Goal: Transaction & Acquisition: Purchase product/service

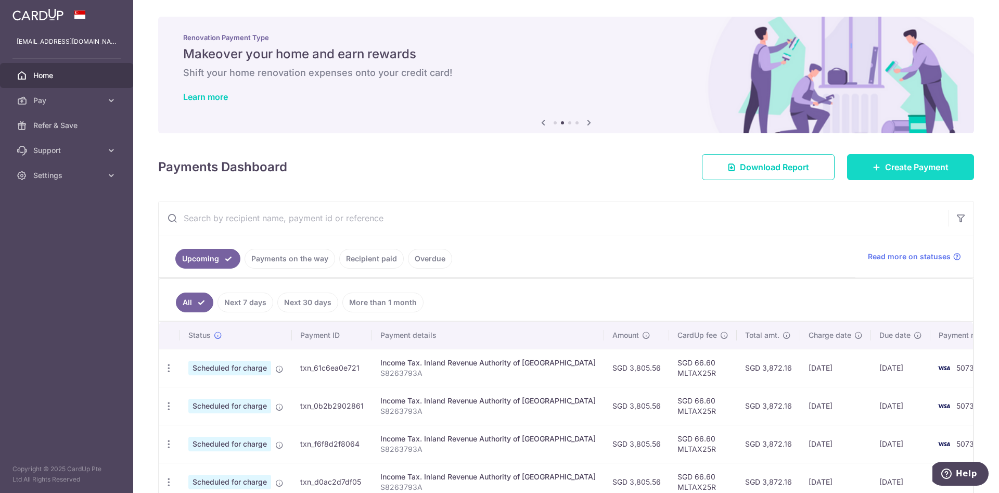
click at [897, 158] on link "Create Payment" at bounding box center [910, 167] width 127 height 26
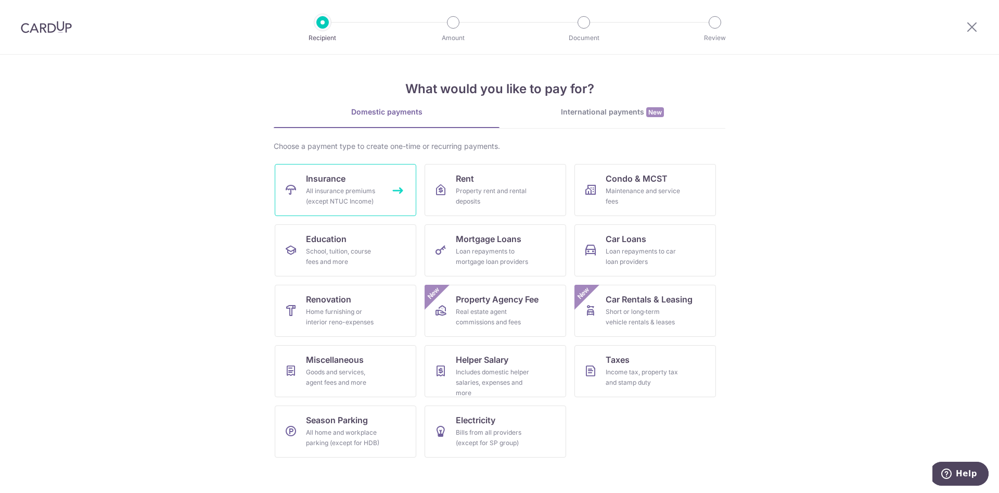
click at [348, 192] on div "All insurance premiums (except NTUC Income)" at bounding box center [343, 196] width 75 height 21
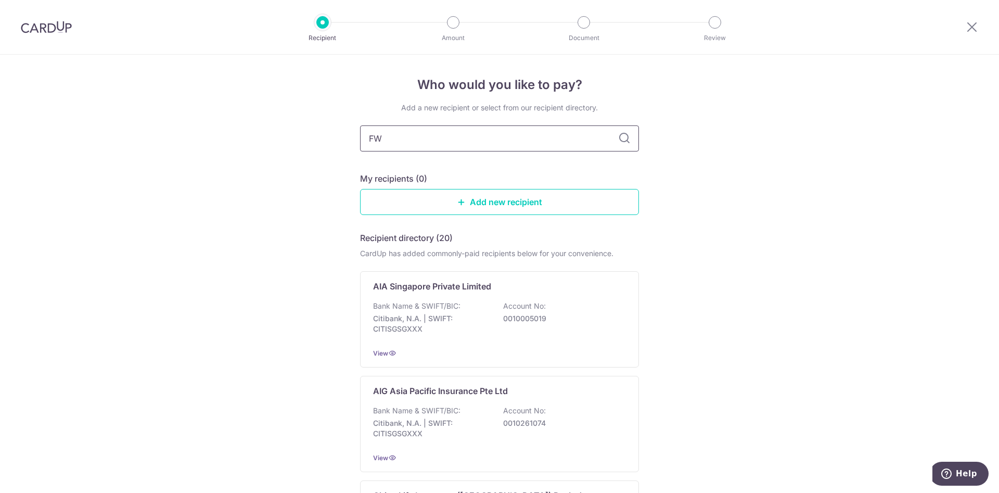
type input "FWS"
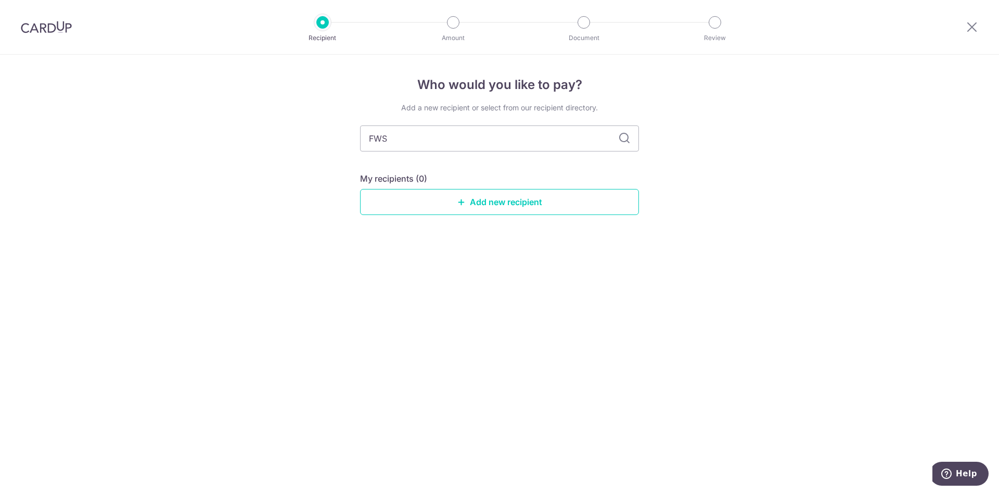
type input "FW"
type input "FWD"
click at [472, 206] on link "Add new recipient" at bounding box center [499, 202] width 279 height 26
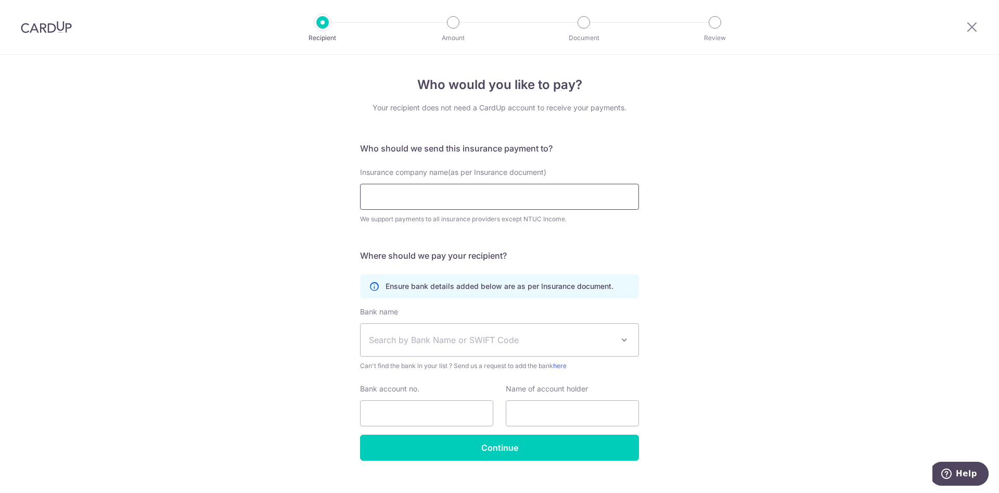
click at [488, 197] on input "Insurance company name(as per Insurance document)" at bounding box center [499, 197] width 279 height 26
paste input "FWD Singapore Pte. Ltd"
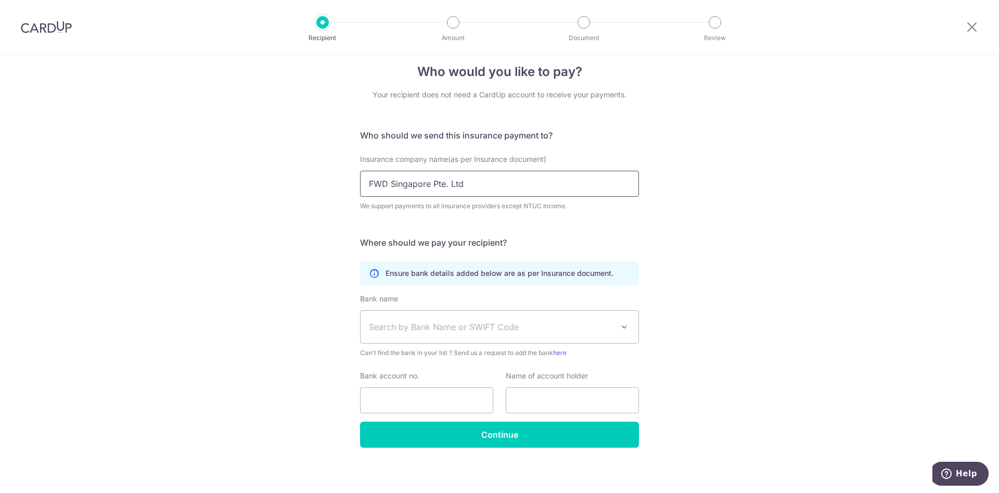
scroll to position [17, 0]
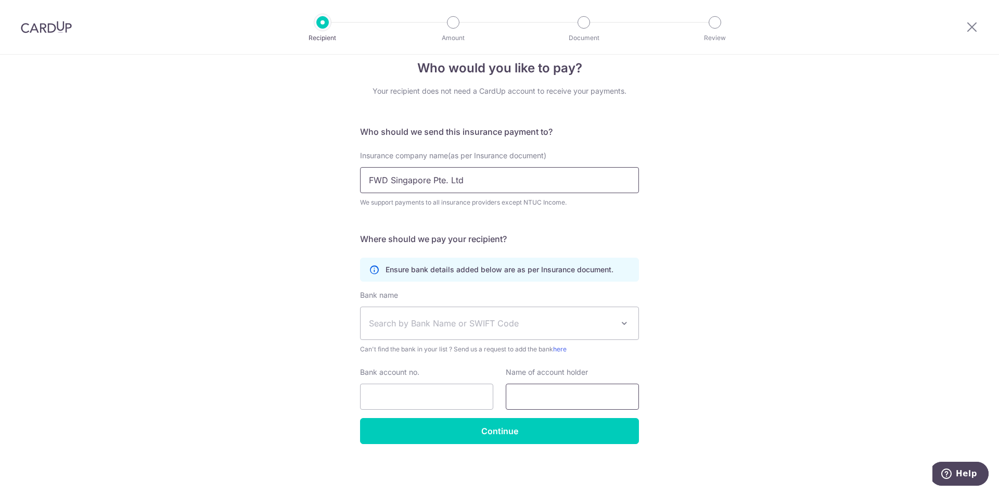
type input "FWD Singapore Pte. Ltd"
click at [562, 395] on input "text" at bounding box center [572, 396] width 133 height 26
paste input "FWD Singapore Pte. Ltd"
type input "FWD Singapore Pte. Ltd"
drag, startPoint x: 404, startPoint y: 393, endPoint x: 413, endPoint y: 393, distance: 8.9
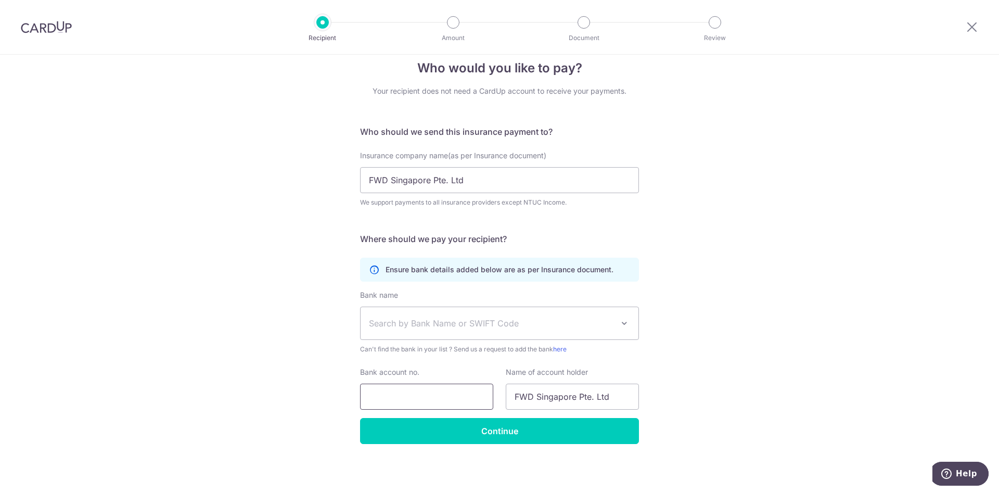
click at [404, 393] on input "Bank account no." at bounding box center [426, 396] width 133 height 26
paste input "713-636025-001"
click at [367, 395] on input "713-636025-001" at bounding box center [426, 396] width 133 height 26
type input "713636025001"
click at [509, 326] on span "Search by Bank Name or SWIFT Code" at bounding box center [491, 323] width 245 height 12
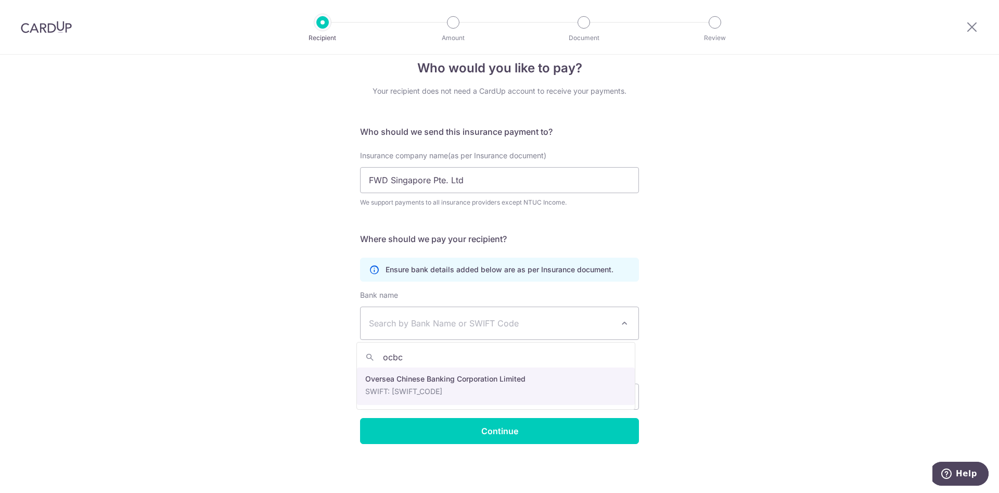
type input "ocbc"
select select "12"
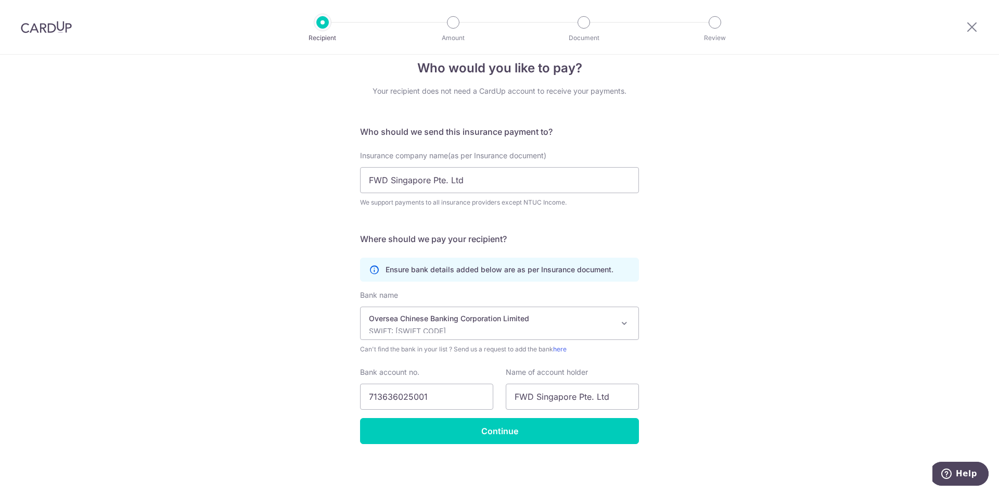
click at [786, 326] on div "Who would you like to pay? Your recipient does not need a CardUp account to rec…" at bounding box center [499, 265] width 999 height 455
click at [490, 437] on input "Continue" at bounding box center [499, 431] width 279 height 26
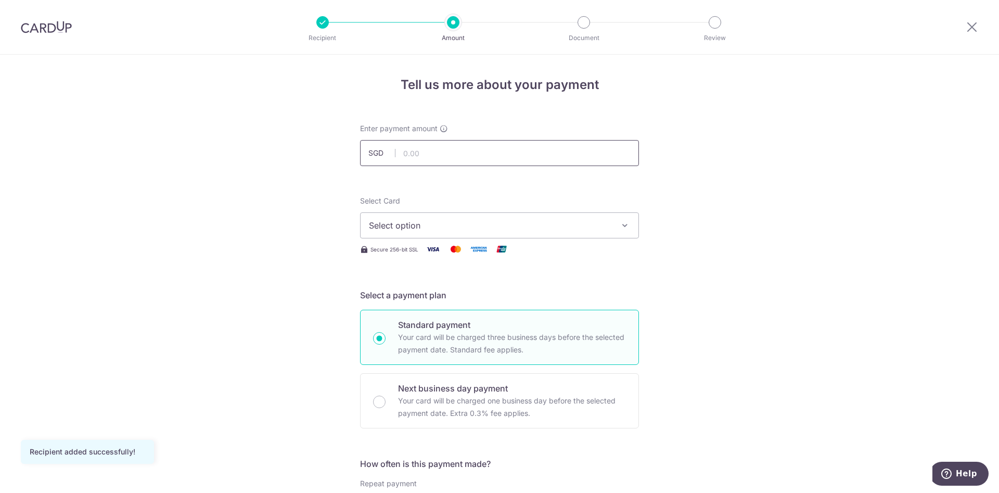
click at [426, 156] on input "text" at bounding box center [499, 153] width 279 height 26
type input "3,265.21"
click at [610, 229] on button "Select option" at bounding box center [499, 225] width 279 height 26
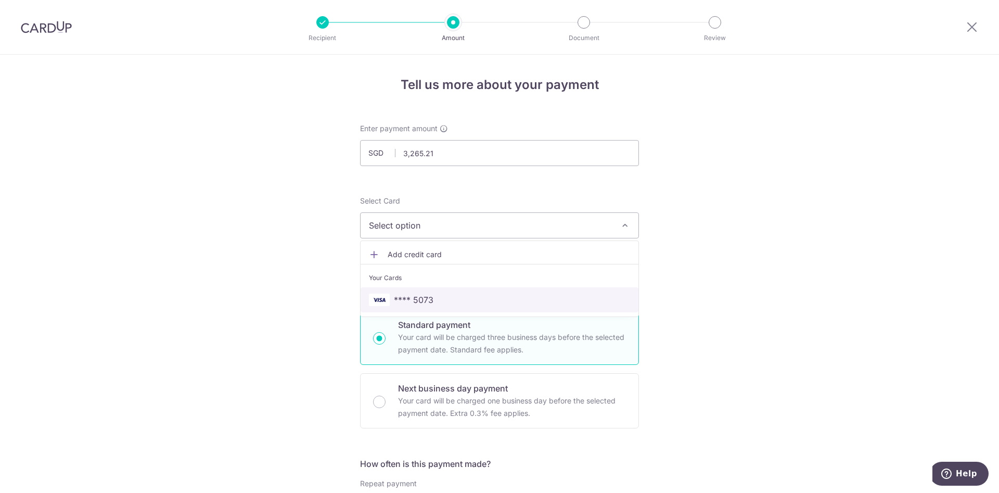
drag, startPoint x: 490, startPoint y: 303, endPoint x: 512, endPoint y: 291, distance: 25.8
click at [490, 302] on span "**** 5073" at bounding box center [499, 299] width 261 height 12
click at [73, 24] on div at bounding box center [46, 27] width 93 height 54
click at [66, 24] on img at bounding box center [46, 27] width 51 height 12
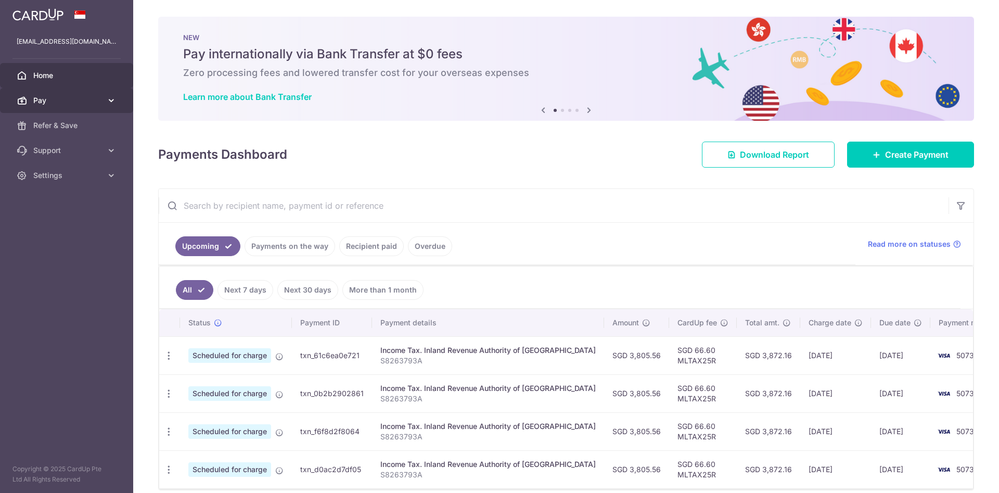
click at [113, 108] on link "Pay" at bounding box center [66, 100] width 133 height 25
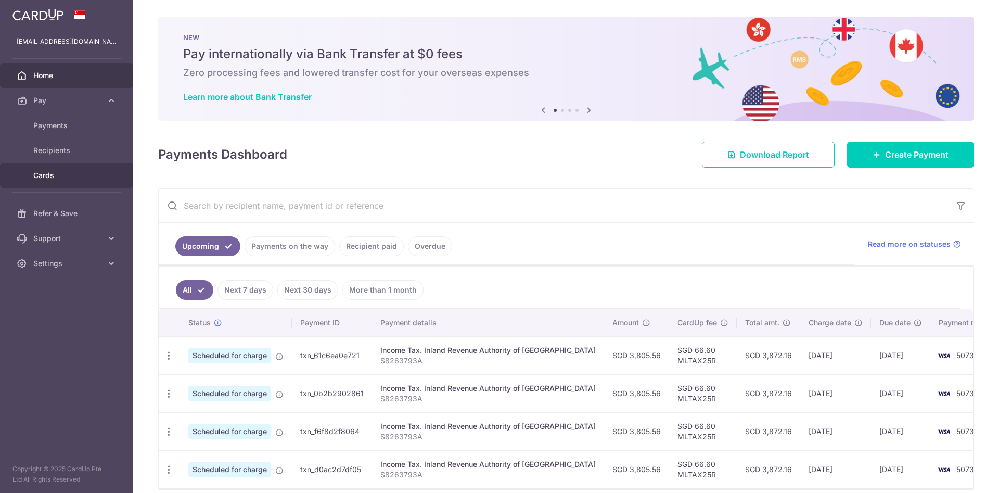
click at [88, 168] on link "Cards" at bounding box center [66, 175] width 133 height 25
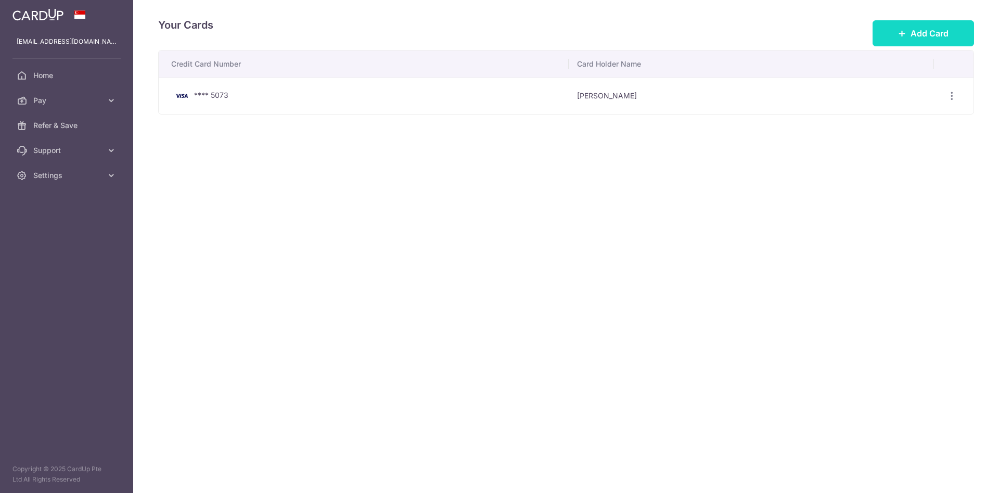
click at [929, 28] on span "Add Card" at bounding box center [930, 33] width 38 height 12
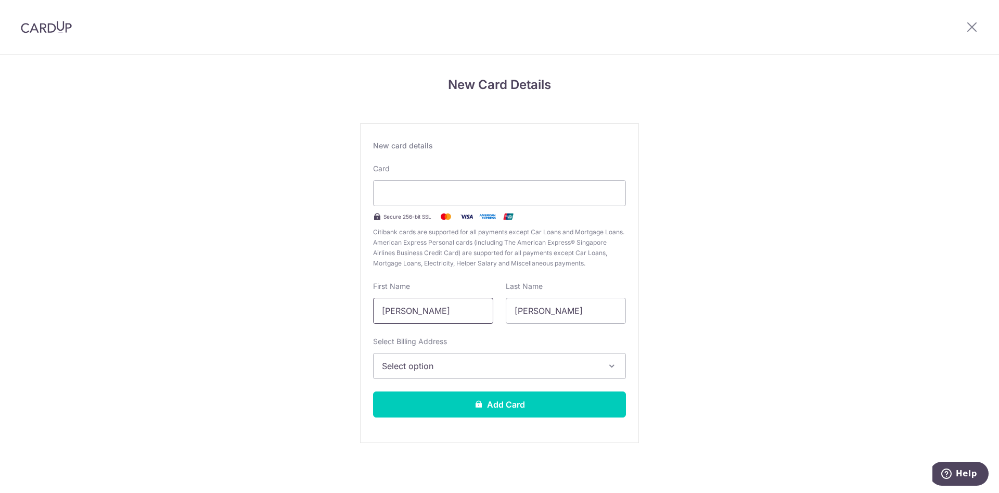
drag, startPoint x: 465, startPoint y: 309, endPoint x: 284, endPoint y: 292, distance: 181.3
click at [289, 292] on div "New Card Details New card details Card Secure 256-bit SSL Citibank cards are su…" at bounding box center [499, 273] width 999 height 437
type input "Kheng Tjin"
drag, startPoint x: 558, startPoint y: 312, endPoint x: 430, endPoint y: 292, distance: 129.4
click at [430, 293] on div "First Name Kheng Tjin Last Name Christine" at bounding box center [499, 302] width 265 height 43
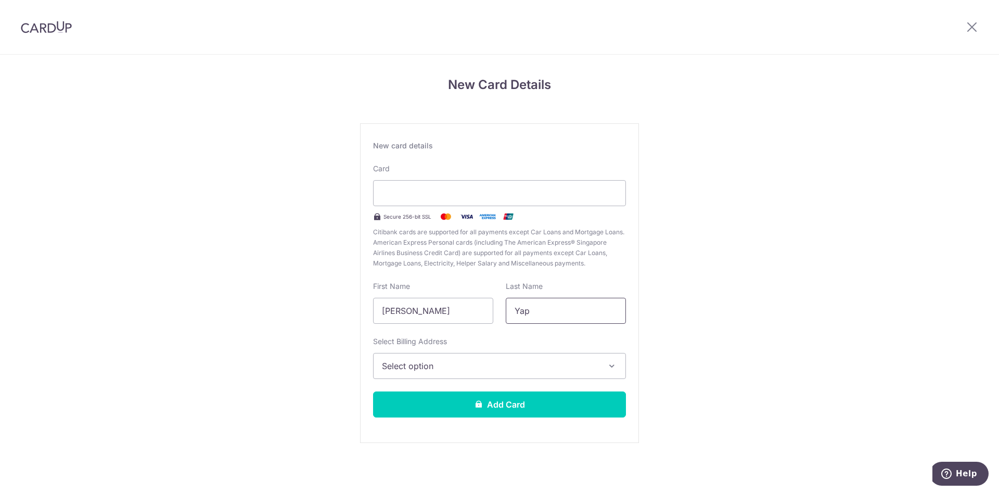
type input "Yap"
click at [422, 362] on span "Select option" at bounding box center [490, 366] width 216 height 12
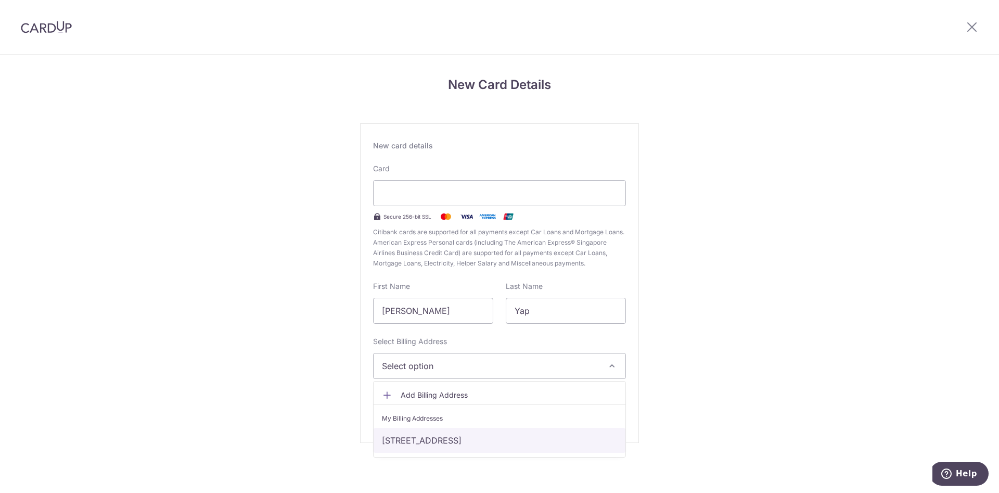
click at [446, 439] on link "119 Jalan Kampong Chantek, Singapore, Singapore, Singapore-588660" at bounding box center [500, 440] width 252 height 25
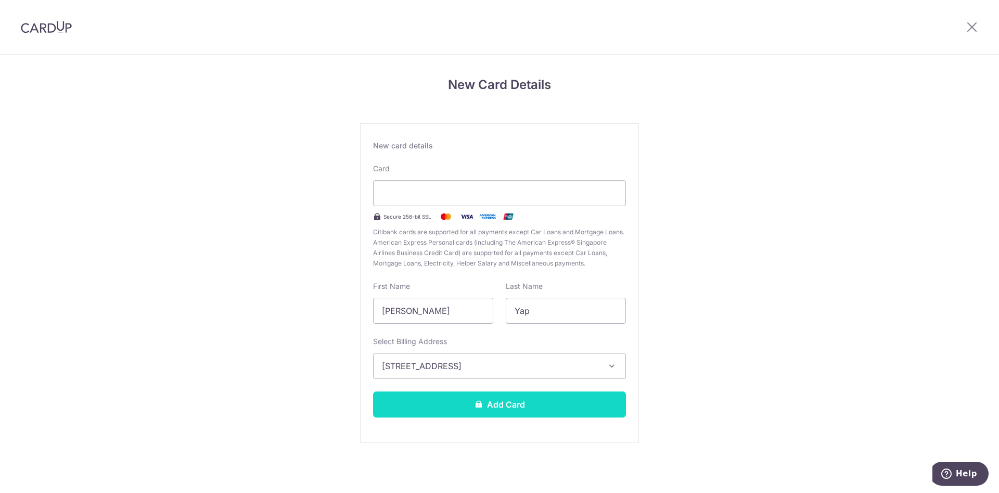
click at [536, 405] on button "Add Card" at bounding box center [499, 404] width 253 height 26
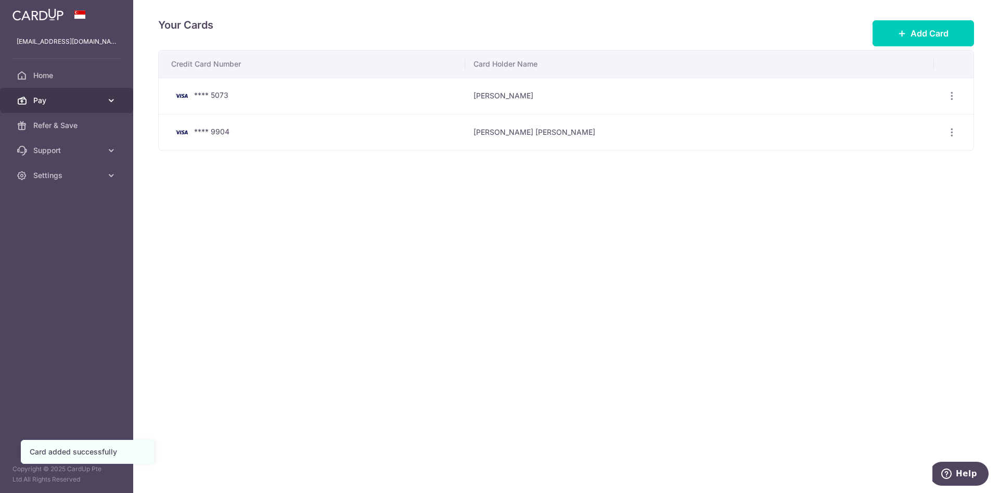
click at [65, 96] on span "Pay" at bounding box center [67, 100] width 69 height 10
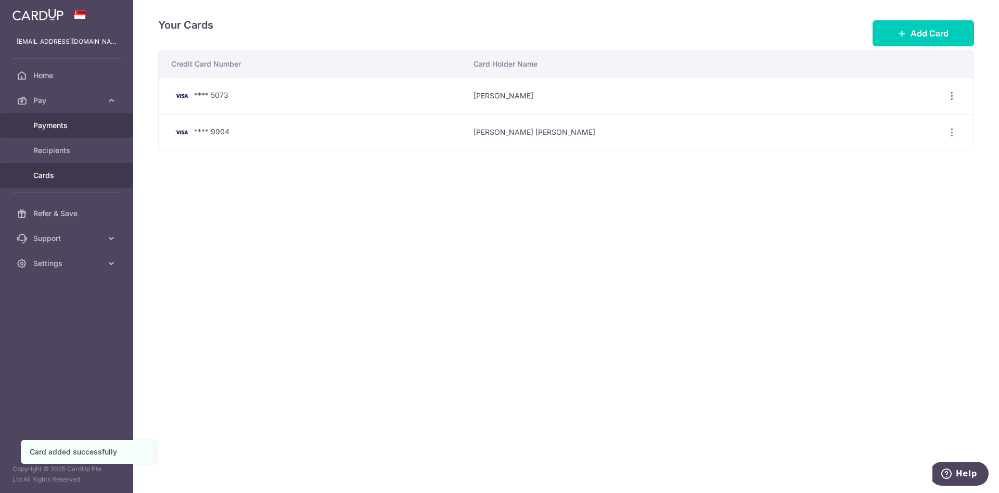
click at [75, 123] on span "Payments" at bounding box center [67, 125] width 69 height 10
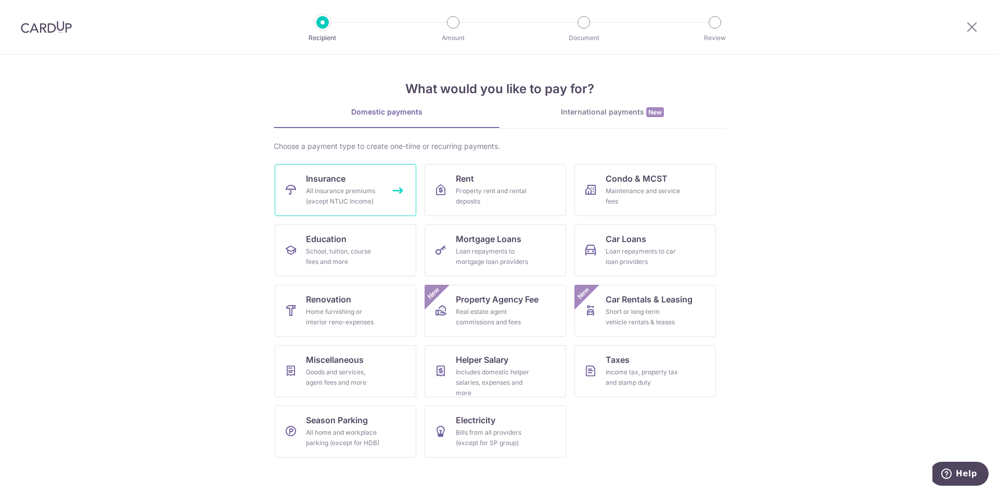
click at [342, 183] on span "Insurance" at bounding box center [326, 178] width 40 height 12
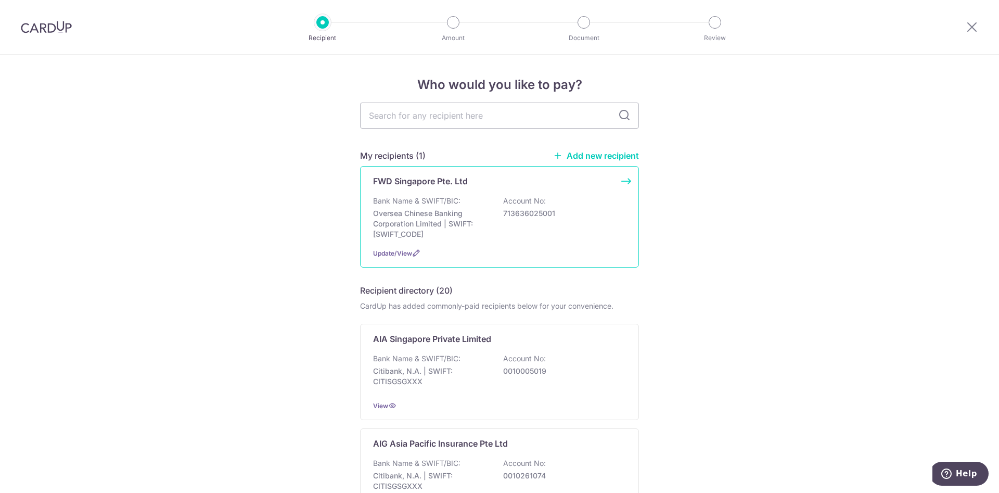
click at [515, 231] on div "Bank Name & SWIFT/BIC: Oversea Chinese Banking Corporation Limited | SWIFT: [SW…" at bounding box center [499, 218] width 253 height 44
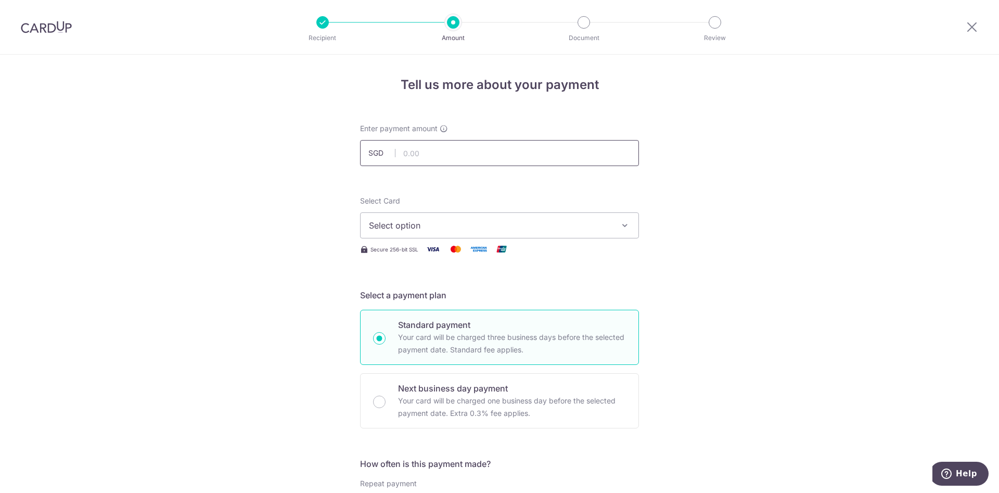
click at [488, 149] on input "text" at bounding box center [499, 153] width 279 height 26
click at [427, 149] on input "text" at bounding box center [499, 153] width 279 height 26
type input "3,265.21"
click at [560, 227] on span "Select option" at bounding box center [490, 225] width 242 height 12
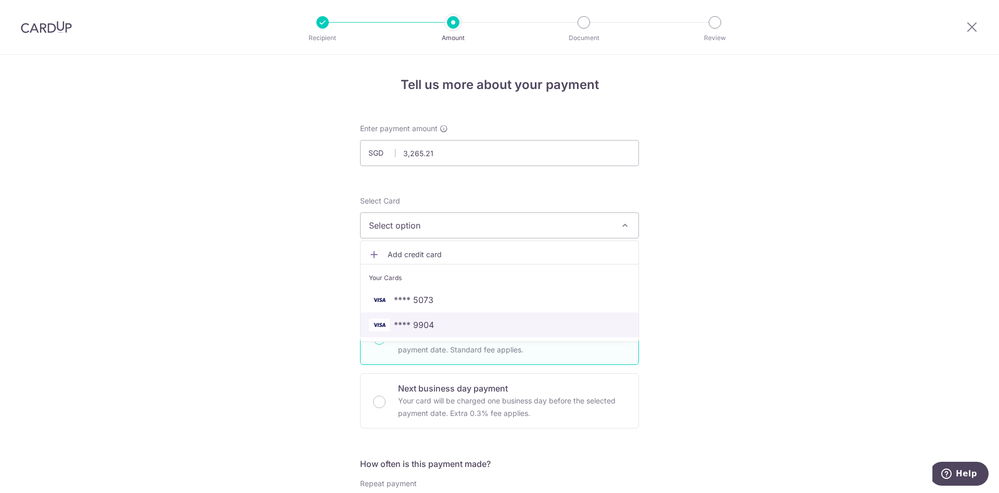
click at [523, 325] on span "**** 9904" at bounding box center [499, 324] width 261 height 12
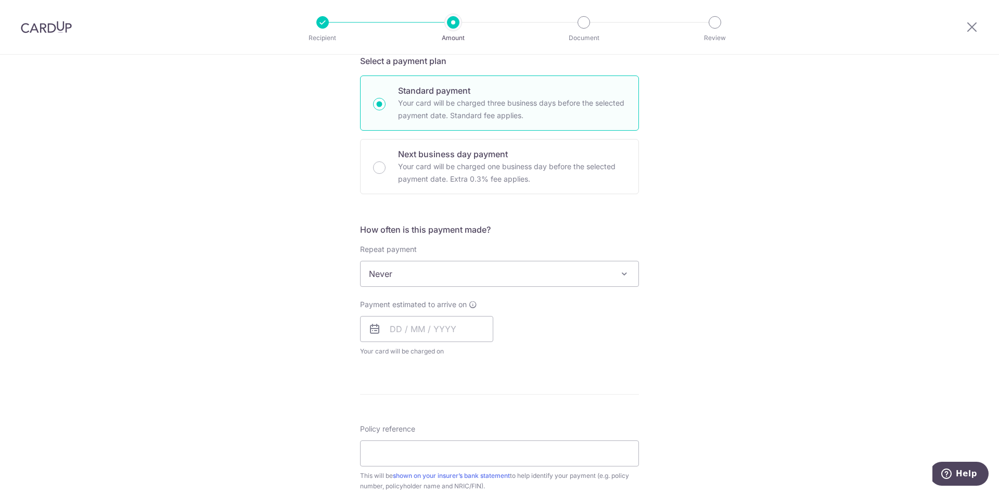
click at [484, 275] on span "Never" at bounding box center [500, 273] width 278 height 25
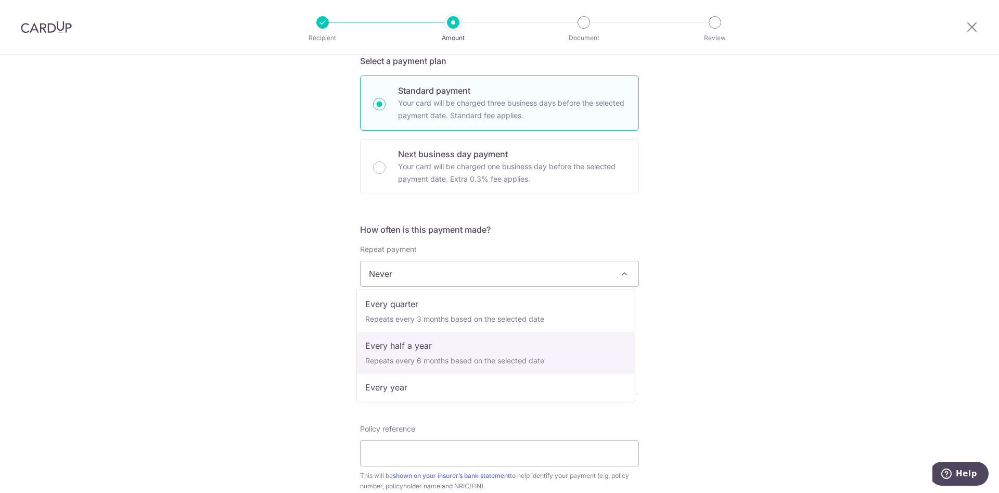
scroll to position [146, 0]
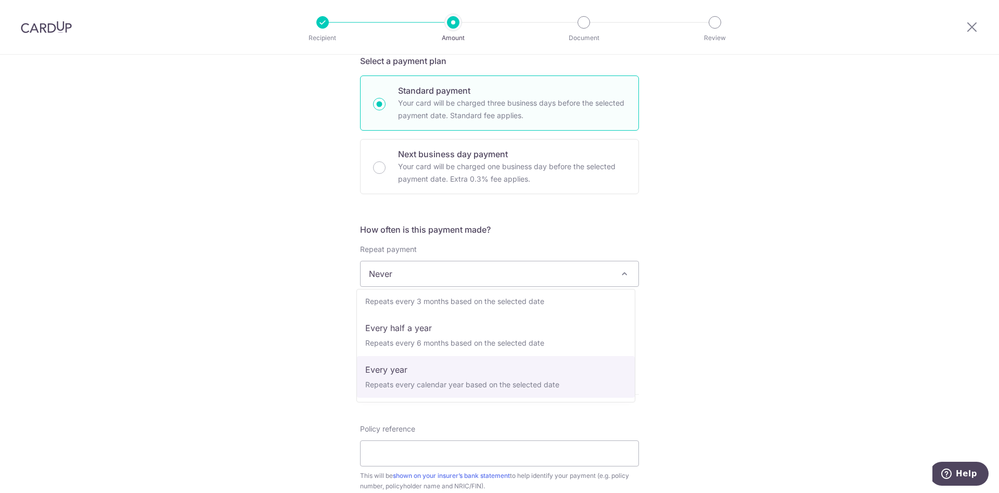
select select "6"
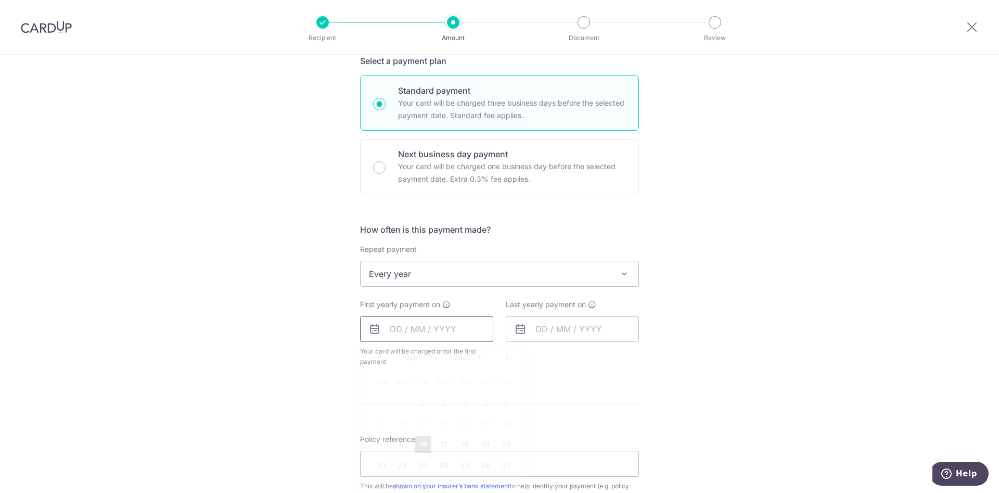
click at [433, 338] on input "text" at bounding box center [426, 329] width 133 height 26
click at [424, 442] on link "16" at bounding box center [423, 444] width 17 height 17
type input "16/09/2025"
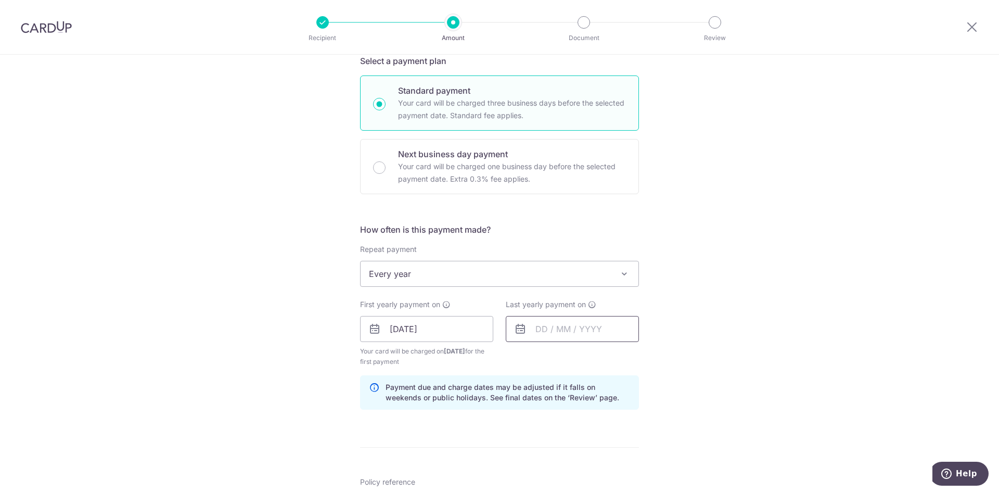
click at [536, 336] on input "text" at bounding box center [572, 329] width 133 height 26
click at [608, 354] on select "2025 2026 2027 2028 2029 2030 2031 2032 2033 2034 2035" at bounding box center [613, 357] width 28 height 8
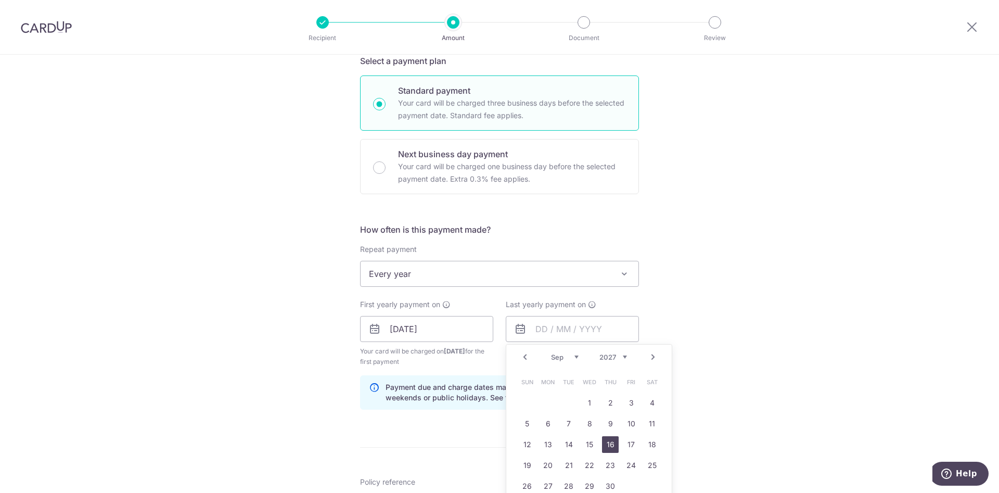
drag, startPoint x: 606, startPoint y: 447, endPoint x: 617, endPoint y: 441, distance: 12.9
click at [607, 447] on link "16" at bounding box center [610, 444] width 17 height 17
type input "16/09/2027"
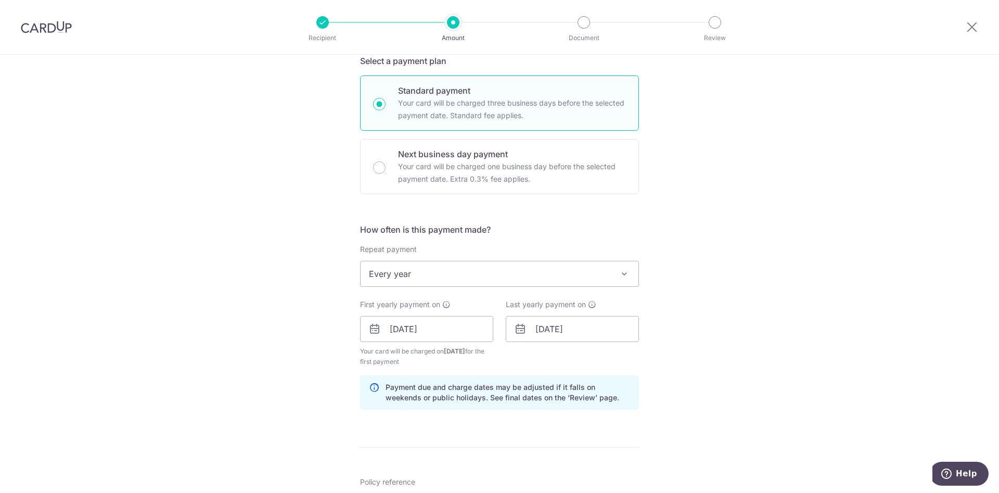
click at [760, 317] on div "Tell us more about your payment Enter payment amount SGD 3,265.21 3265.21 Selec…" at bounding box center [499, 318] width 999 height 994
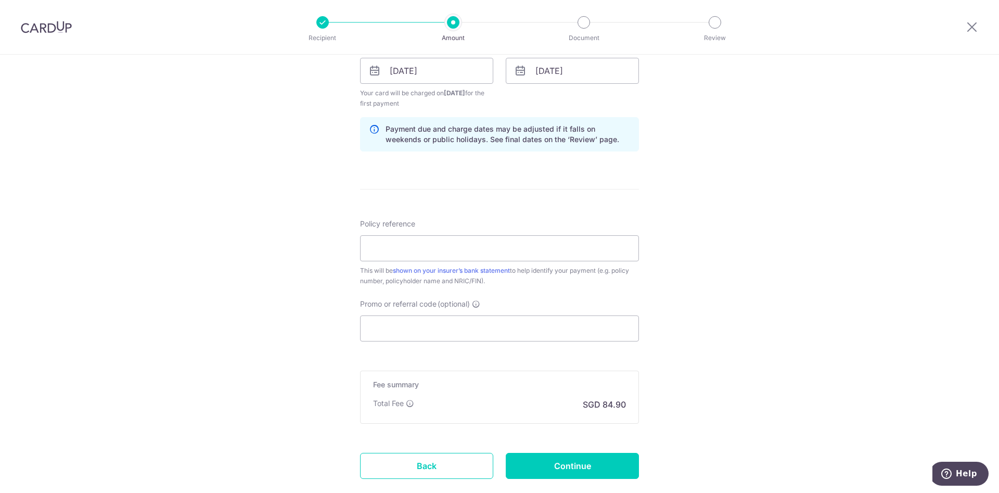
scroll to position [546, 0]
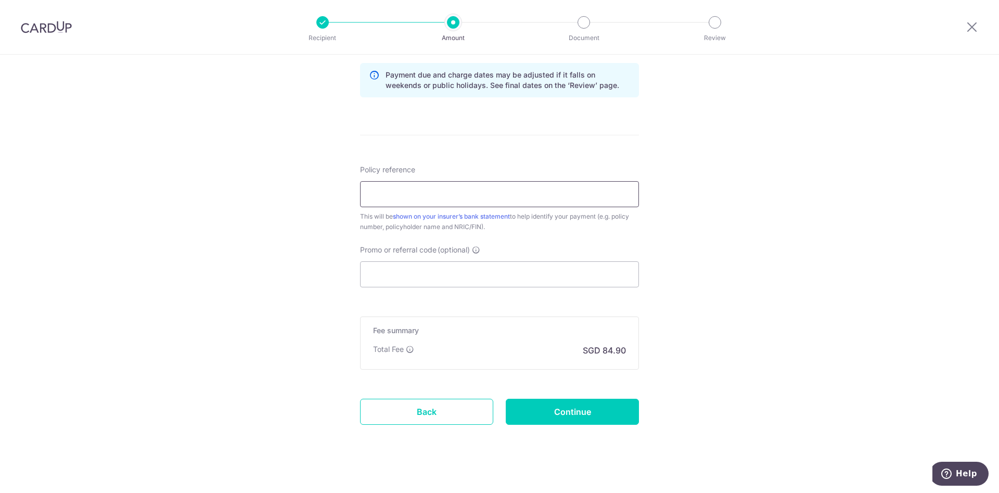
click at [431, 194] on input "Policy reference" at bounding box center [499, 194] width 279 height 26
type input "80217761"
click at [426, 274] on input "Promo or referral code (optional)" at bounding box center [499, 274] width 279 height 26
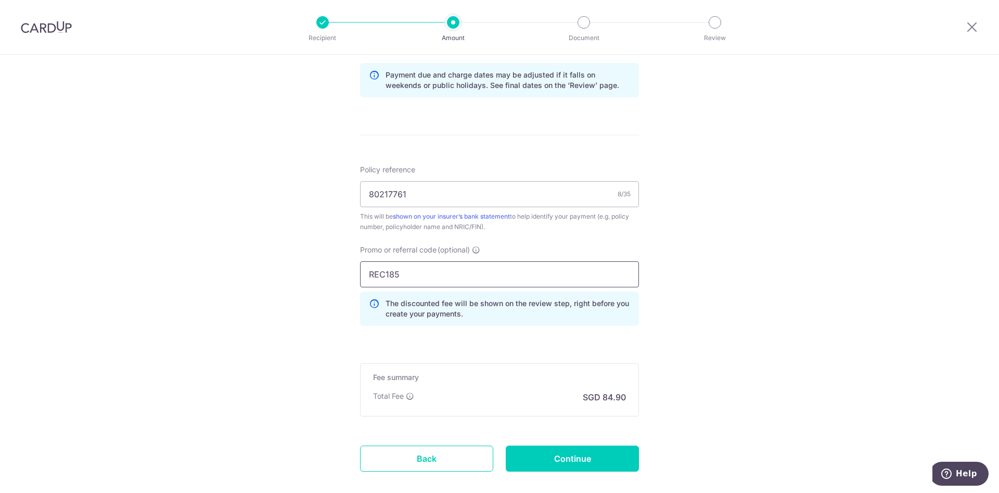
type input "REC185"
click at [713, 304] on div "Tell us more about your payment Enter payment amount SGD 3,265.21 3265.21 Selec…" at bounding box center [499, 28] width 999 height 1041
click at [566, 456] on input "Continue" at bounding box center [572, 458] width 133 height 26
type input "Create Schedule"
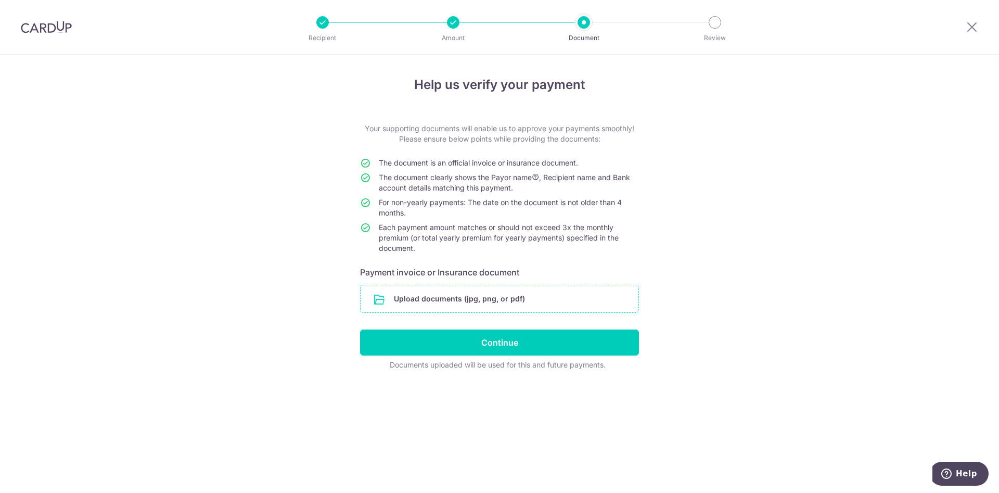
click at [532, 294] on input "file" at bounding box center [500, 298] width 278 height 27
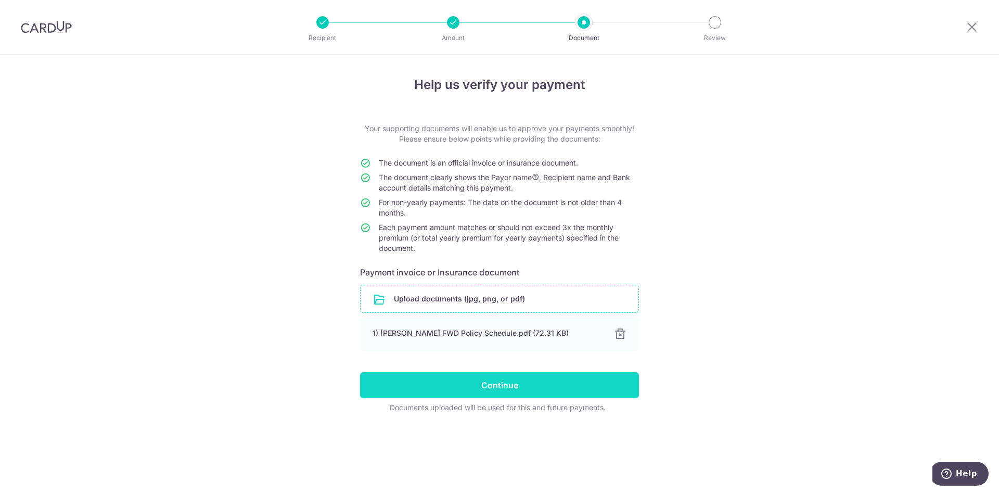
click at [565, 383] on input "Continue" at bounding box center [499, 385] width 279 height 26
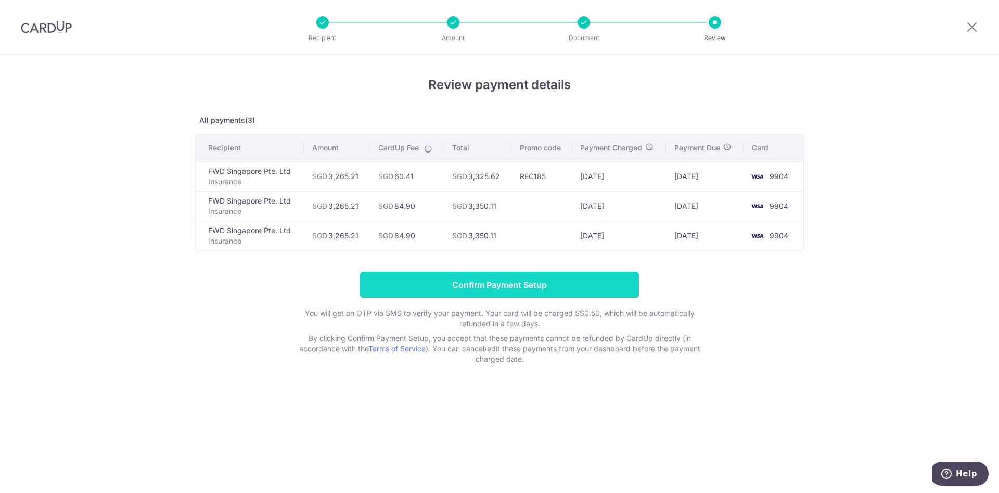
click at [580, 287] on input "Confirm Payment Setup" at bounding box center [499, 285] width 279 height 26
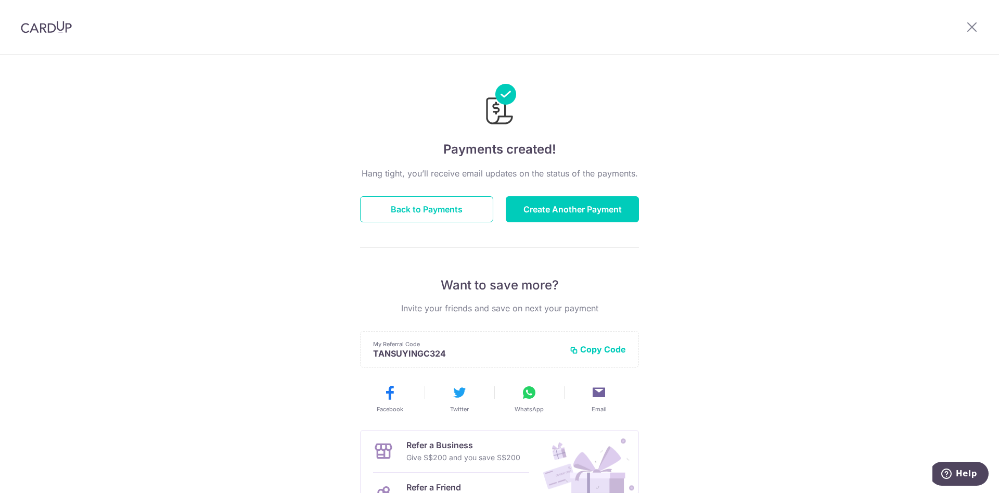
click at [758, 142] on div "Payments created! Hang tight, you’ll receive email updates on the status of the…" at bounding box center [499, 333] width 999 height 556
